Goal: Task Accomplishment & Management: Manage account settings

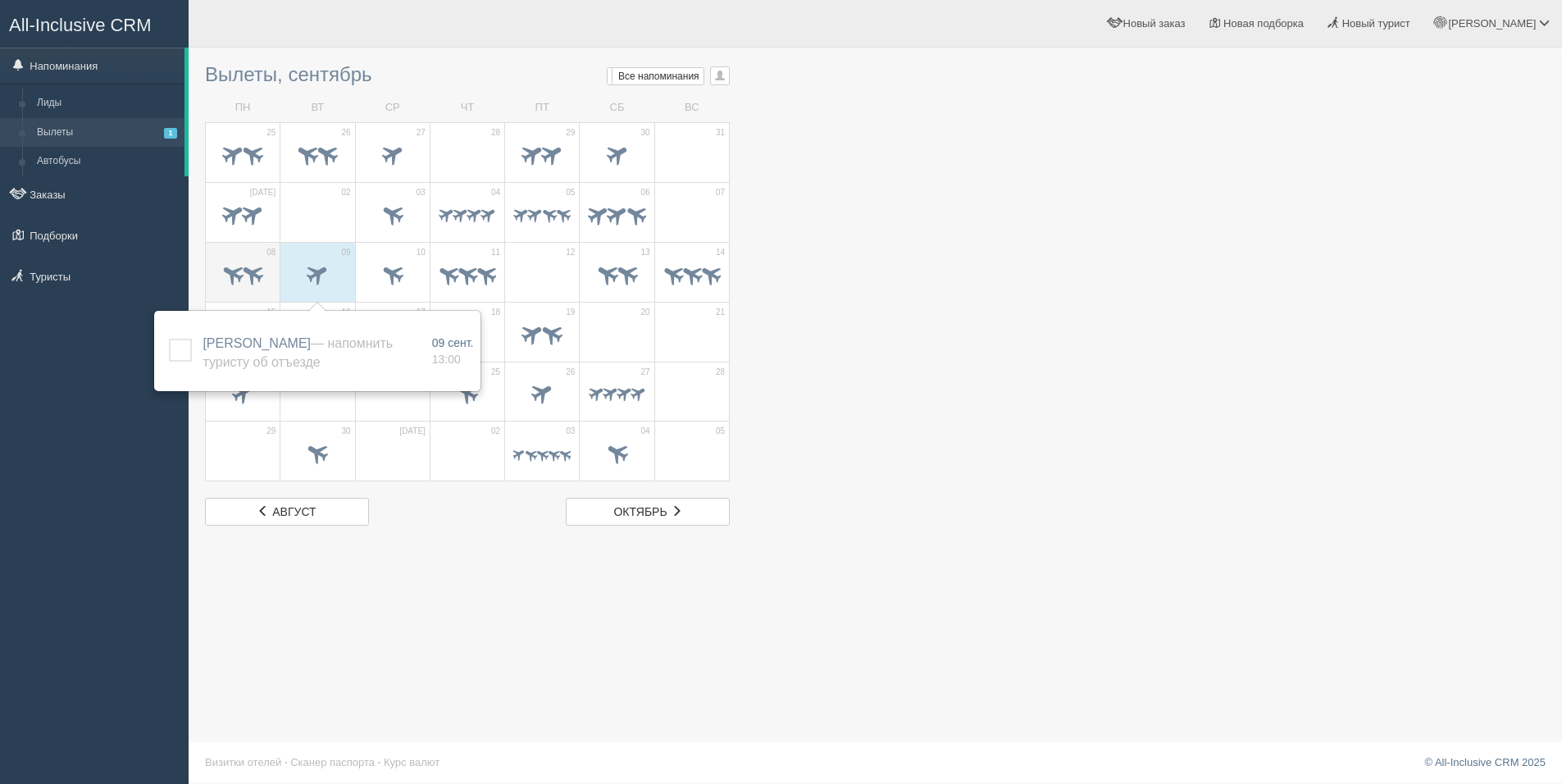
click at [240, 274] on span at bounding box center [253, 273] width 27 height 27
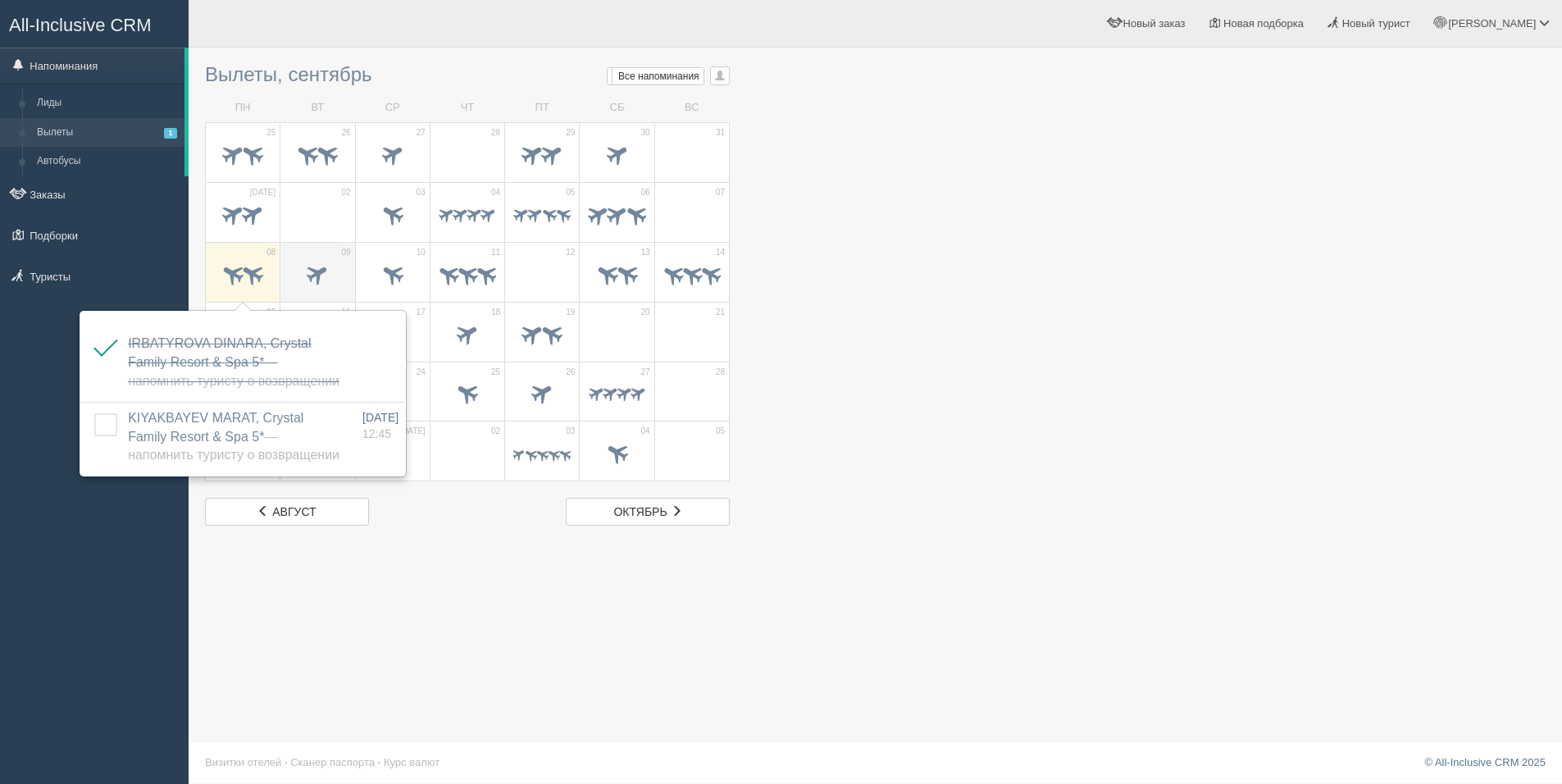
click at [310, 272] on span at bounding box center [318, 273] width 27 height 27
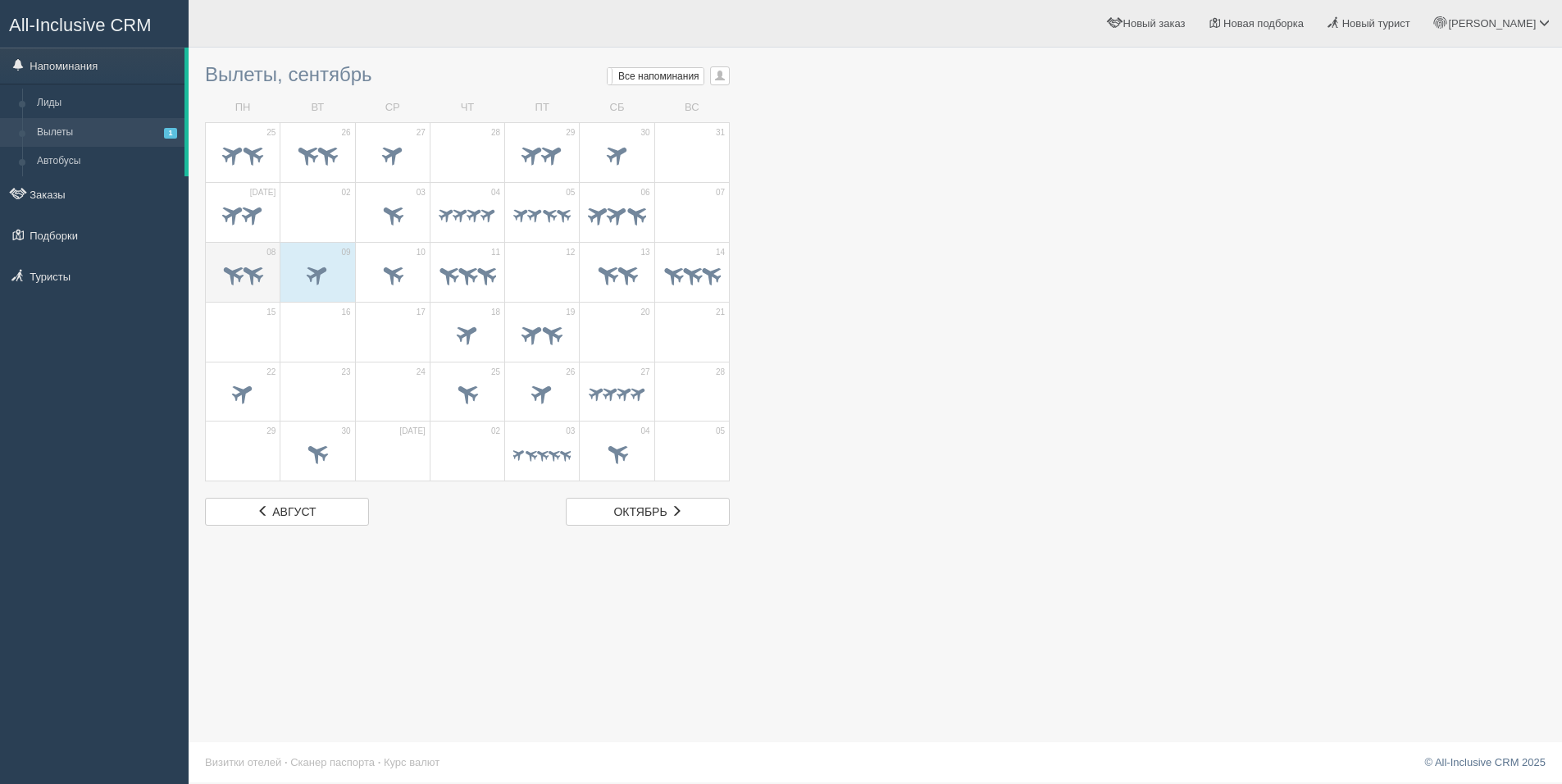
click at [264, 275] on span at bounding box center [253, 273] width 27 height 27
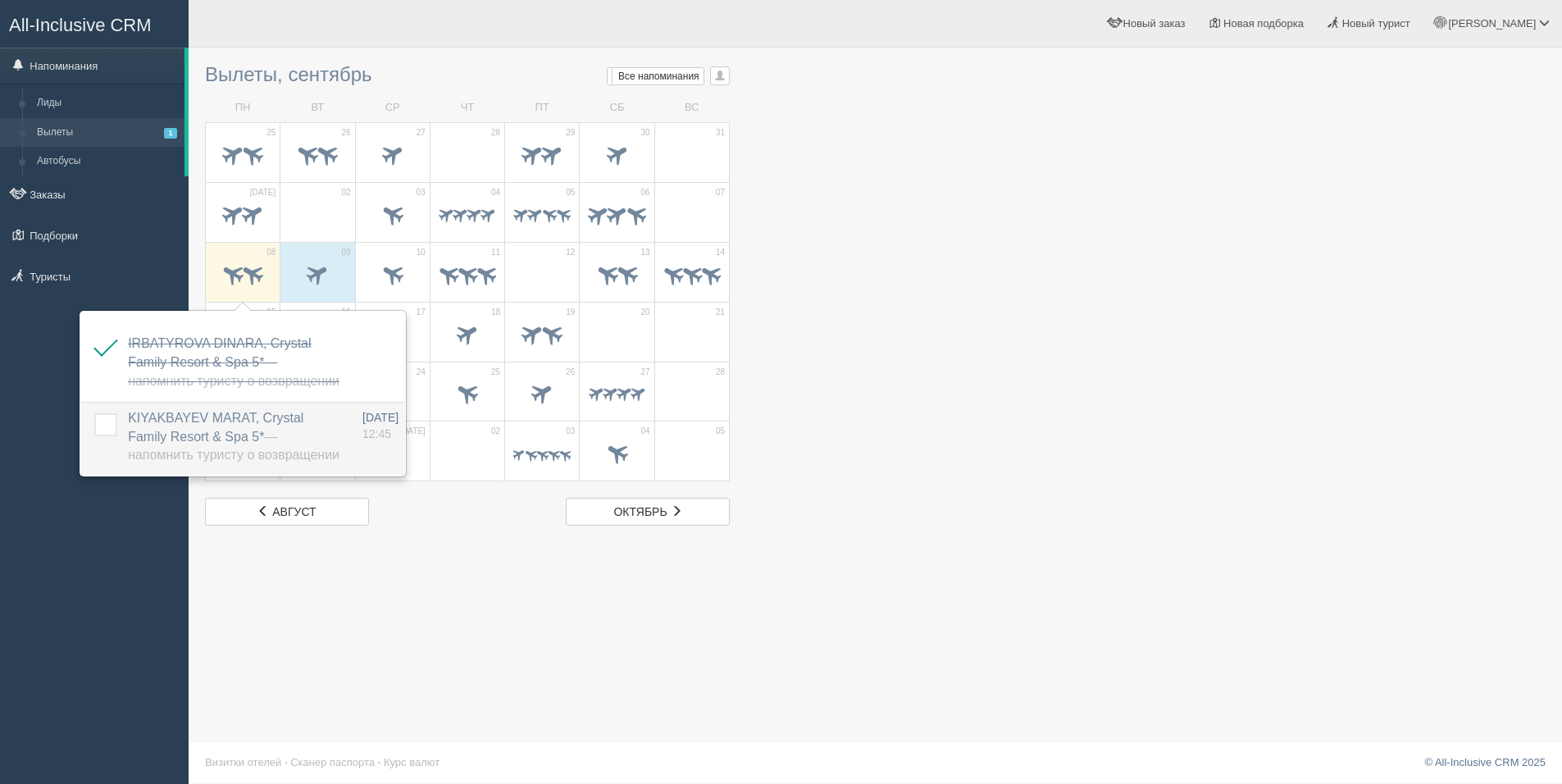
click at [94, 414] on label at bounding box center [94, 414] width 0 height 0
click at [0, 0] on input "checkbox" at bounding box center [0, 0] width 0 height 0
click at [313, 275] on span at bounding box center [318, 273] width 27 height 27
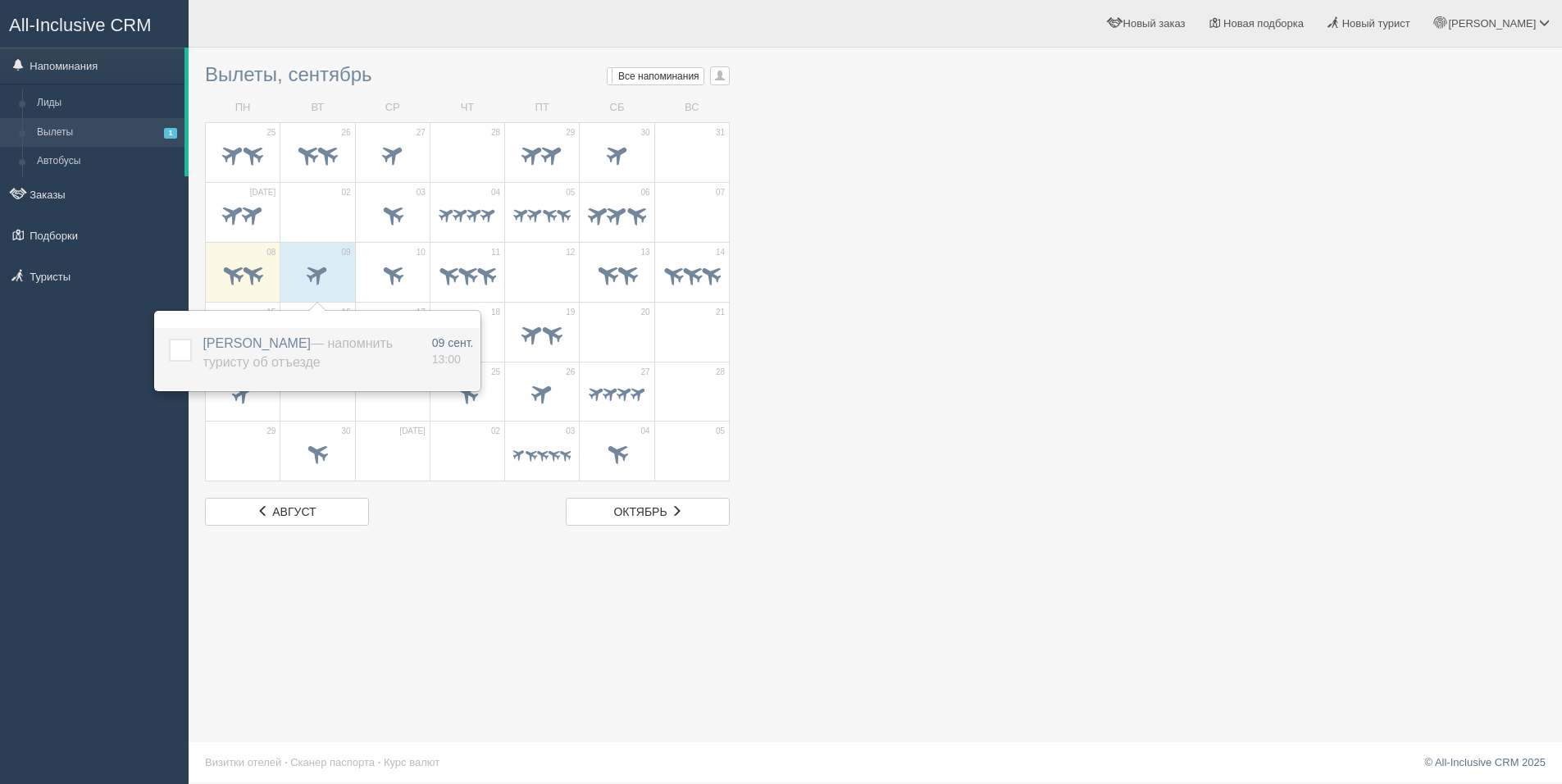
click at [169, 338] on label at bounding box center [169, 338] width 0 height 0
click at [0, 0] on input "checkbox" at bounding box center [0, 0] width 0 height 0
click at [396, 283] on span at bounding box center [392, 273] width 27 height 27
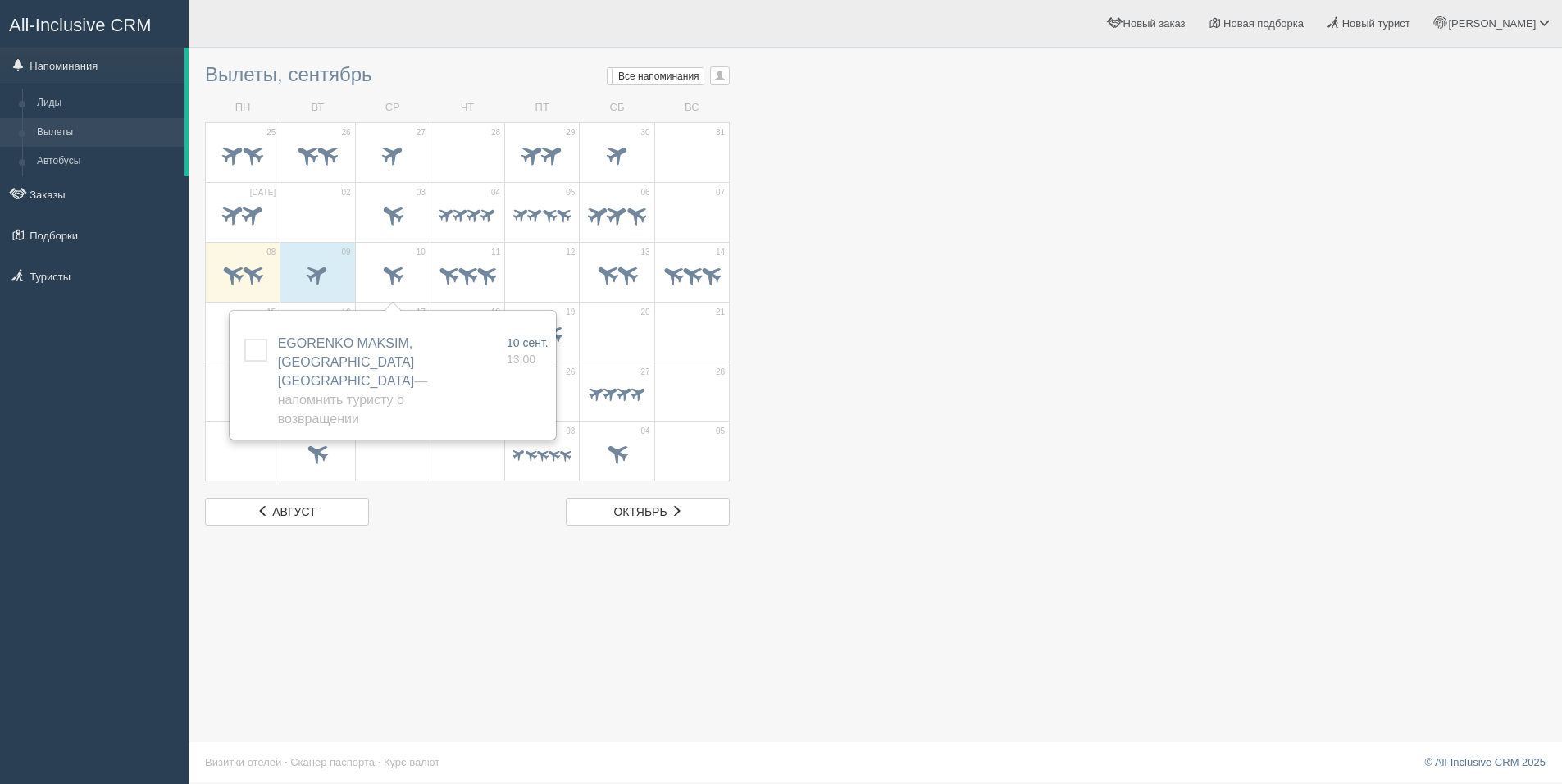
click at [945, 312] on div at bounding box center [876, 290] width 1341 height 470
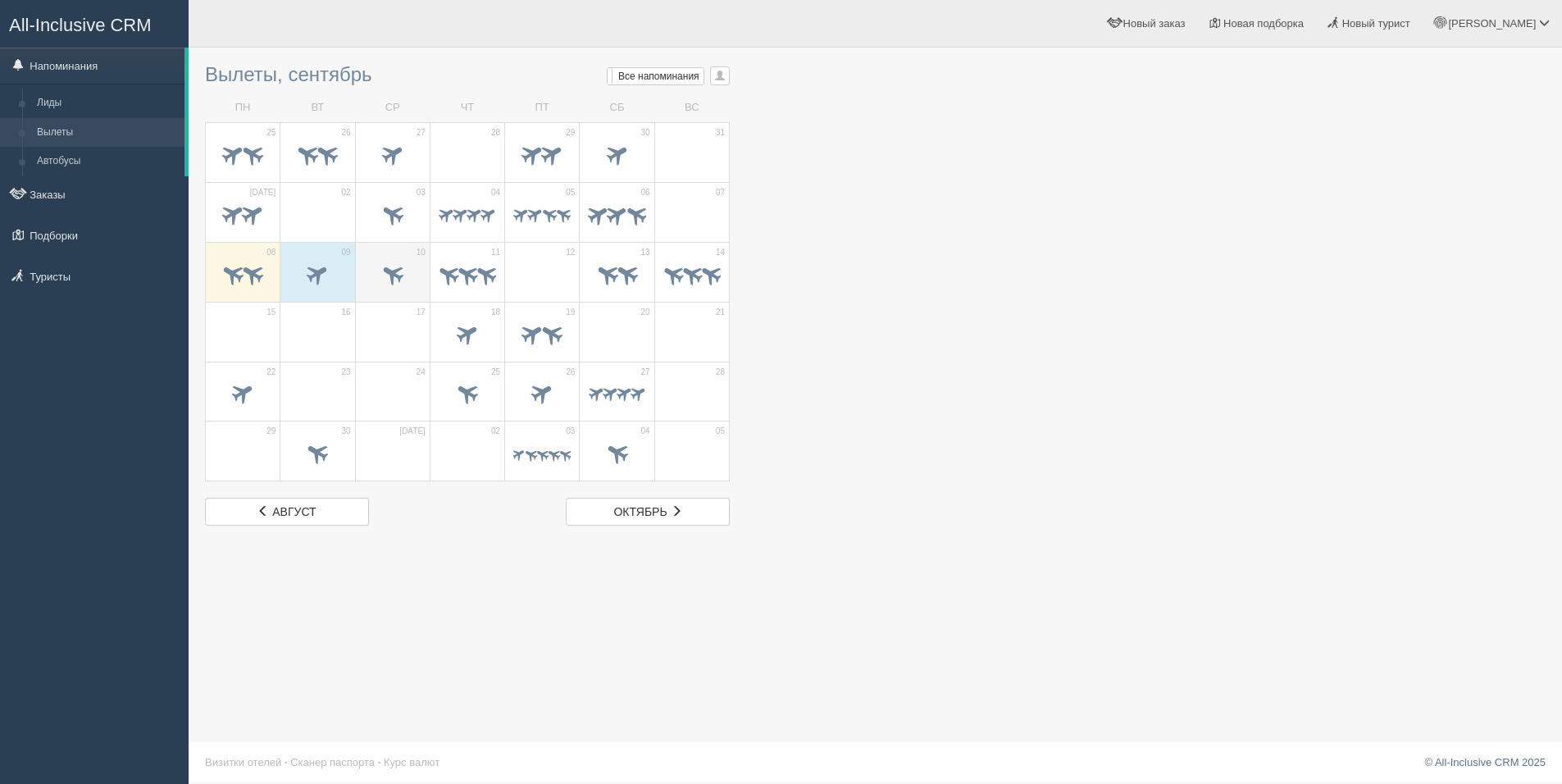
click at [395, 246] on td "10" at bounding box center [392, 272] width 74 height 60
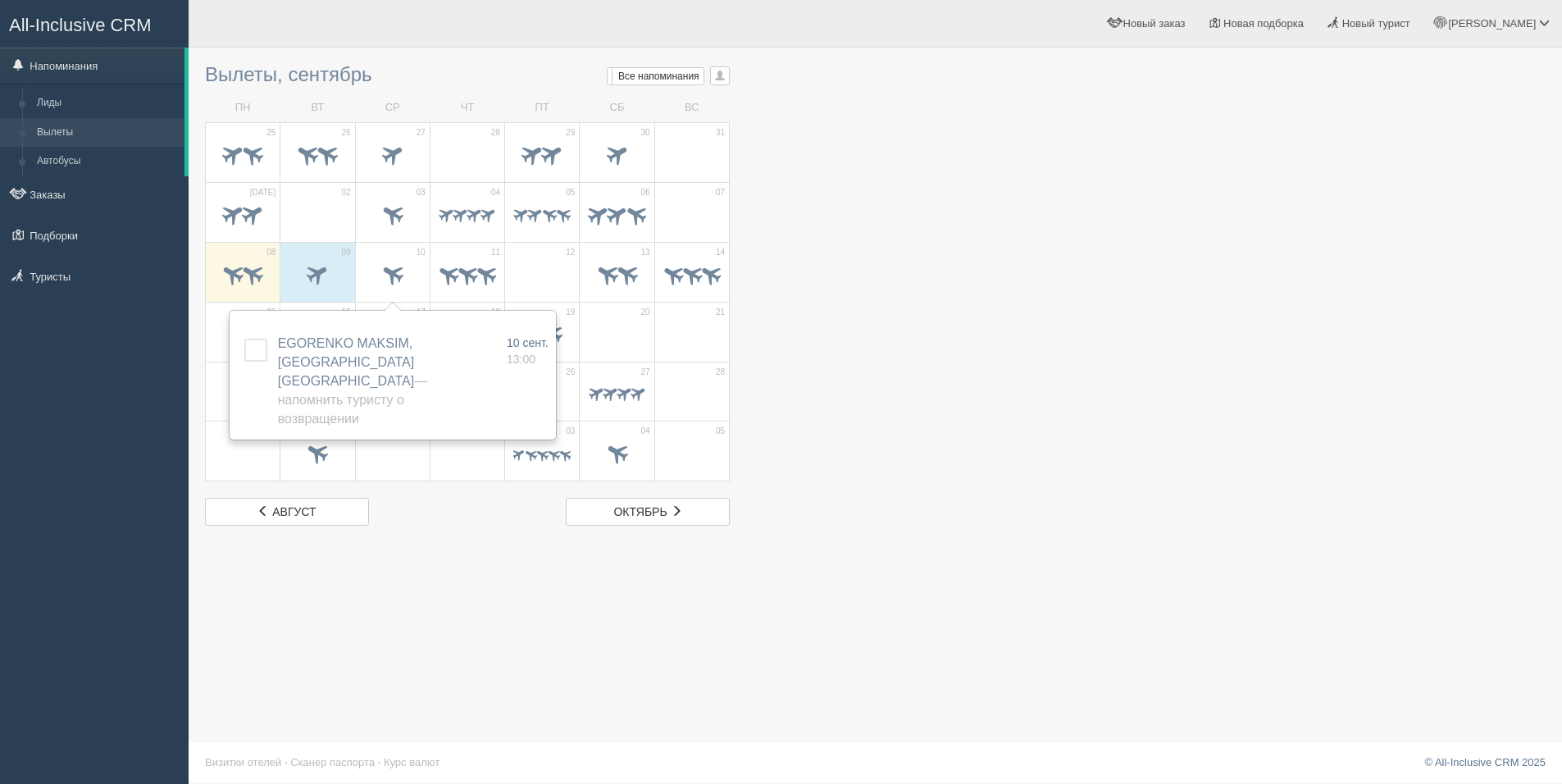
click at [908, 307] on div at bounding box center [876, 290] width 1341 height 470
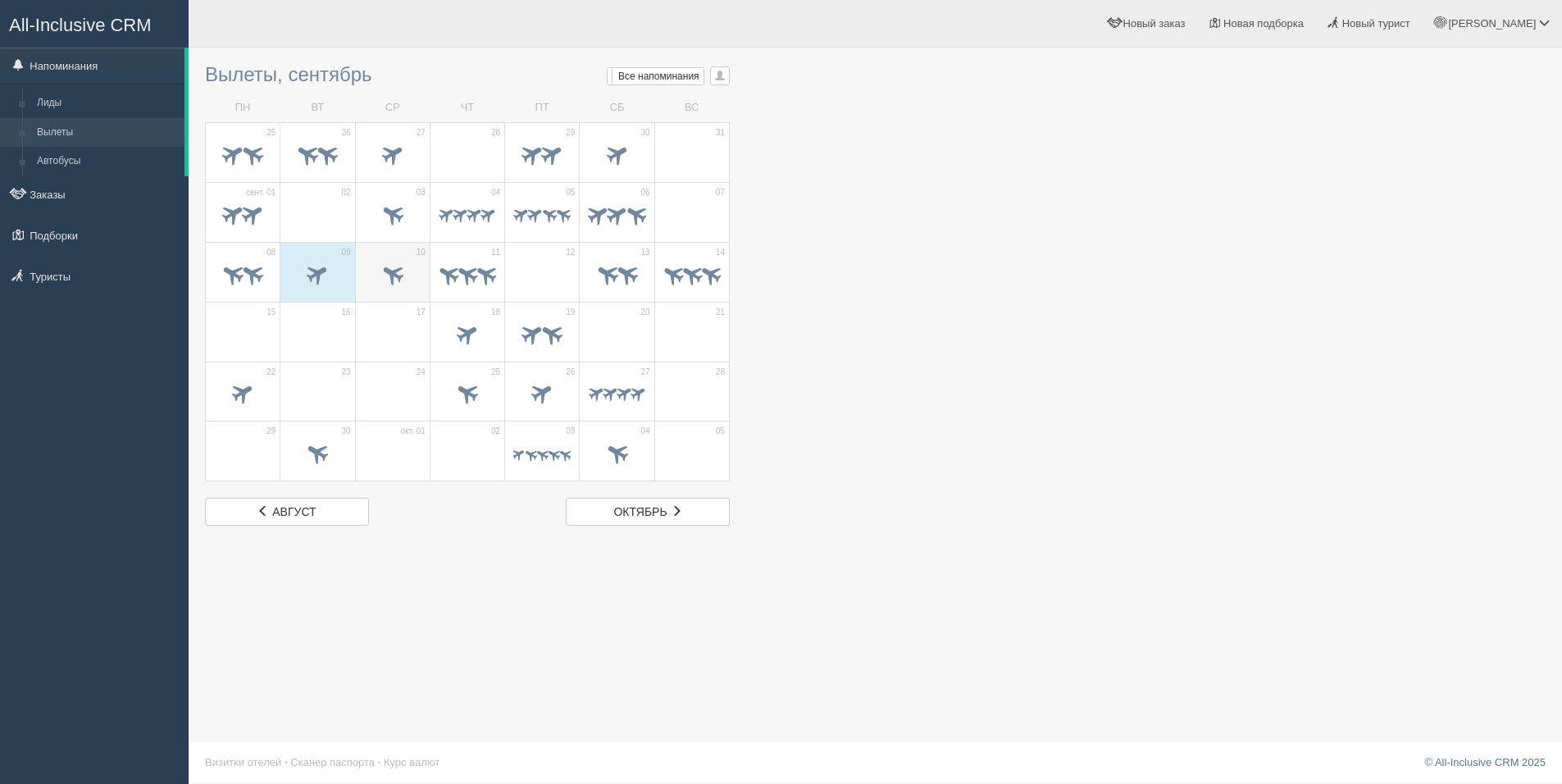
click at [392, 275] on span at bounding box center [392, 273] width 27 height 27
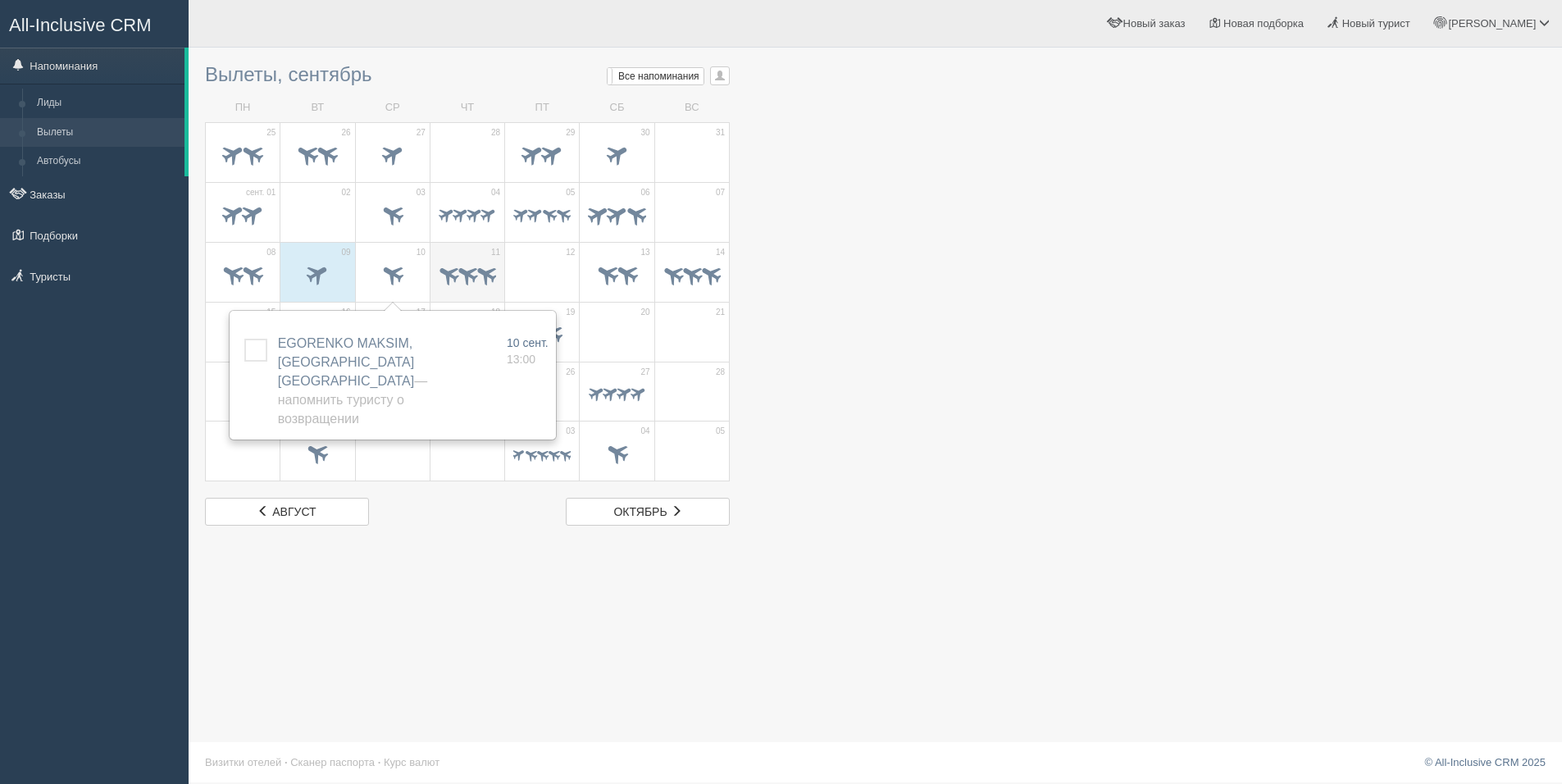
click at [453, 277] on span at bounding box center [447, 273] width 25 height 25
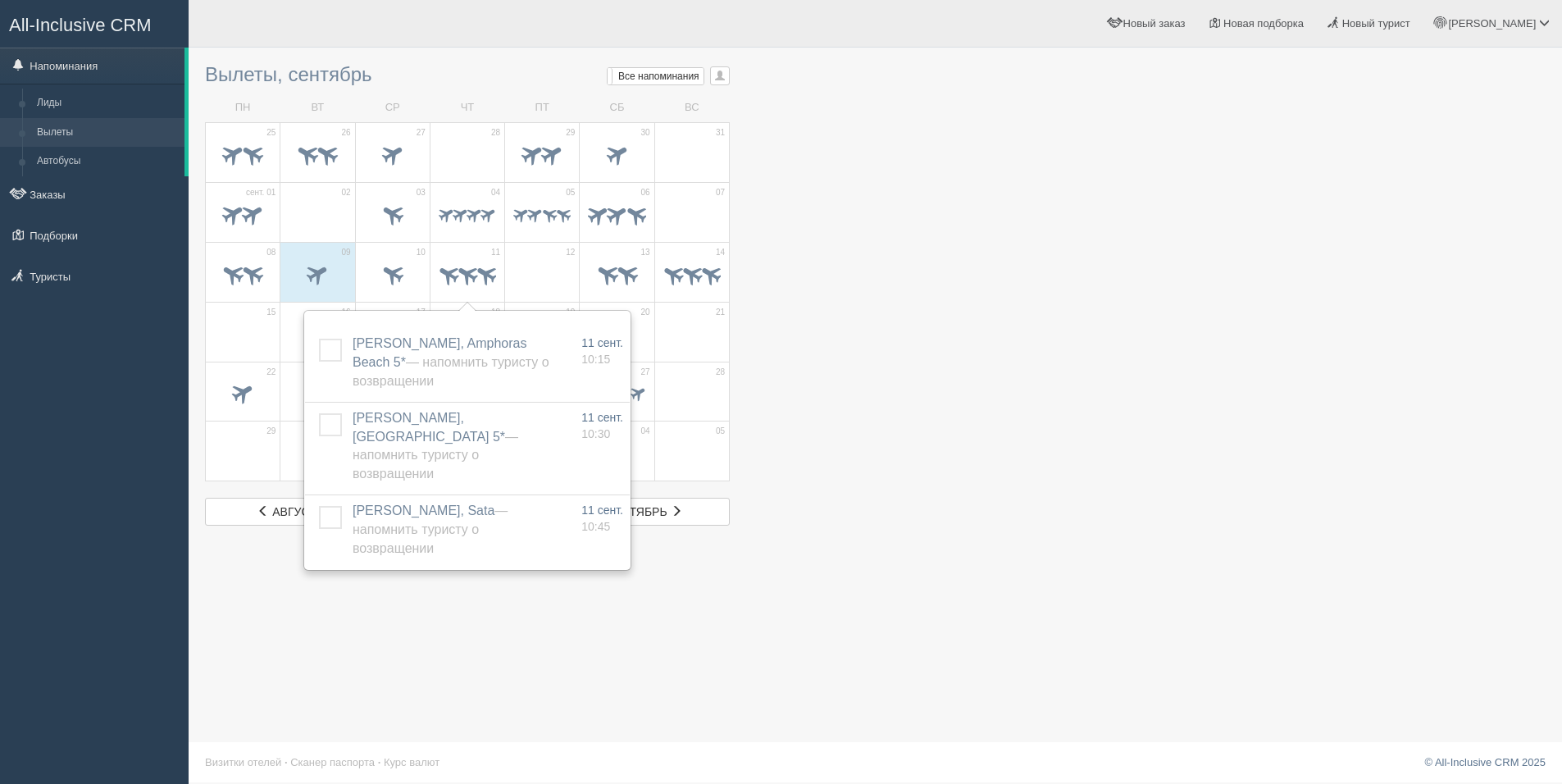
click at [983, 277] on div at bounding box center [876, 290] width 1341 height 470
